Goal: Task Accomplishment & Management: Complete application form

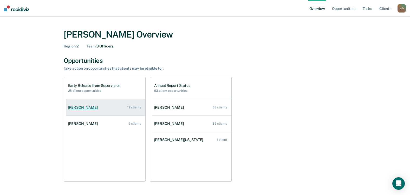
click at [88, 107] on div "[PERSON_NAME]" at bounding box center [84, 107] width 32 height 4
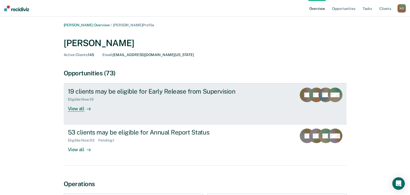
click at [75, 108] on div "View all" at bounding box center [82, 106] width 29 height 10
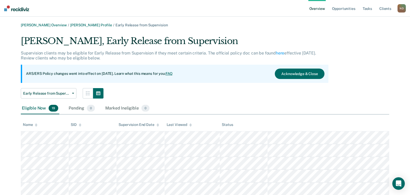
click at [30, 125] on div "Name" at bounding box center [30, 124] width 15 height 4
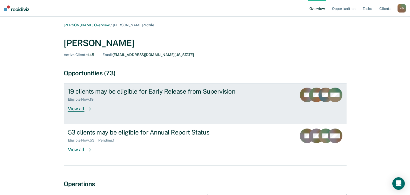
click at [77, 108] on div "View all" at bounding box center [82, 106] width 29 height 10
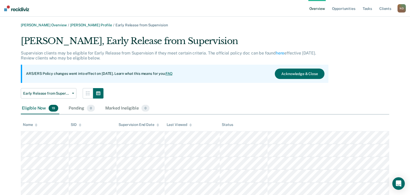
click at [31, 123] on div "Name" at bounding box center [30, 124] width 15 height 4
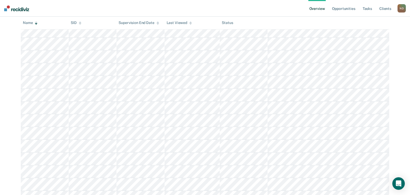
scroll to position [169, 0]
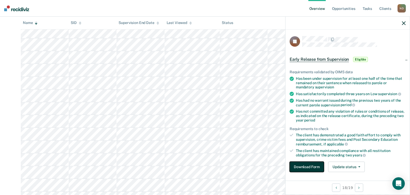
click at [307, 164] on button "Download Form" at bounding box center [307, 166] width 34 height 10
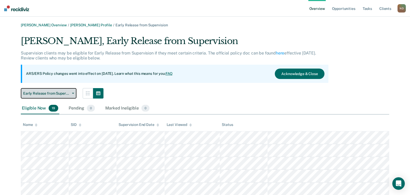
click at [71, 92] on button "Early Release from Supervision" at bounding box center [49, 93] width 56 height 10
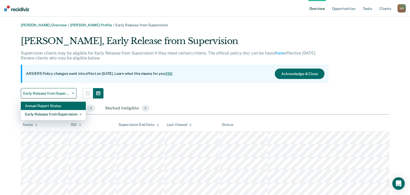
click at [45, 105] on div "Annual Report Status" at bounding box center [53, 105] width 57 height 8
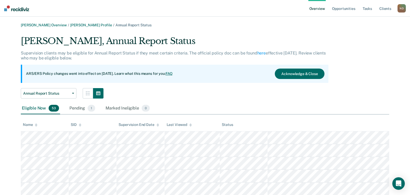
click at [30, 124] on div "Name" at bounding box center [30, 124] width 15 height 4
click at [58, 39] on div "[PERSON_NAME], Annual Report Status" at bounding box center [175, 43] width 308 height 15
click at [319, 9] on link "Overview" at bounding box center [318, 8] width 18 height 17
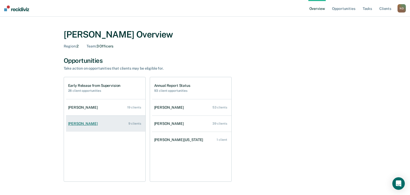
click at [97, 125] on link "[PERSON_NAME] 9 clients" at bounding box center [105, 123] width 79 height 15
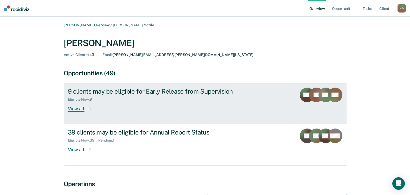
click at [90, 108] on icon at bounding box center [89, 109] width 4 height 4
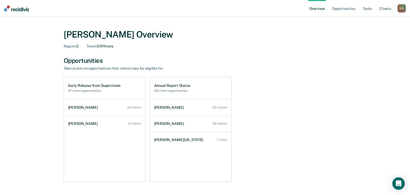
click at [90, 89] on h2 "27 client opportunities" at bounding box center [94, 91] width 53 height 4
drag, startPoint x: 90, startPoint y: 88, endPoint x: 89, endPoint y: 92, distance: 3.5
click at [89, 92] on h2 "27 client opportunities" at bounding box center [94, 91] width 53 height 4
click at [76, 92] on h2 "27 client opportunities" at bounding box center [94, 91] width 53 height 4
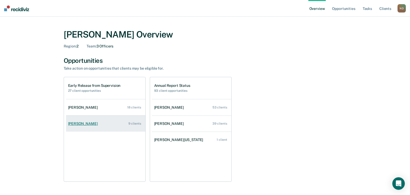
click at [84, 124] on div "[PERSON_NAME]" at bounding box center [84, 123] width 32 height 4
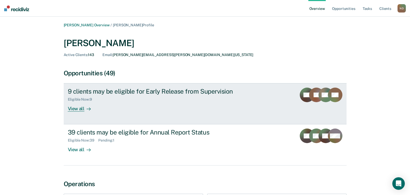
click at [87, 108] on icon at bounding box center [89, 109] width 4 height 4
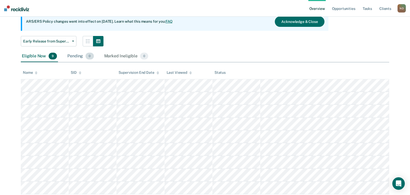
scroll to position [68, 0]
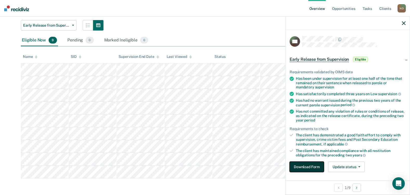
click at [314, 166] on button "Download Form" at bounding box center [307, 166] width 34 height 10
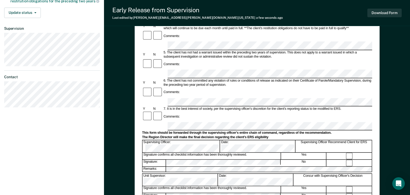
scroll to position [182, 0]
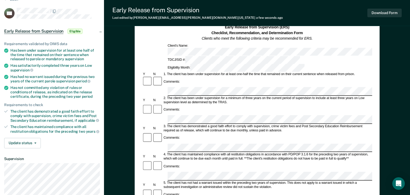
scroll to position [52, 0]
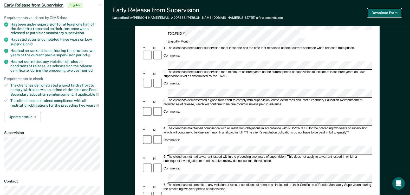
click at [384, 12] on button "Download Form" at bounding box center [385, 13] width 34 height 9
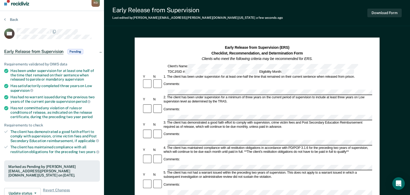
scroll to position [0, 0]
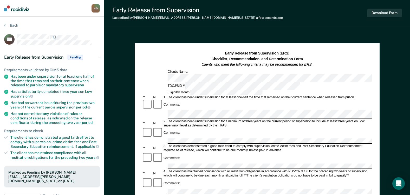
click at [222, 127] on div "Comments:" at bounding box center [257, 132] width 230 height 11
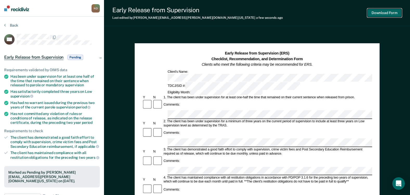
click at [386, 14] on button "Download Form" at bounding box center [385, 13] width 34 height 9
